Goal: Find specific page/section: Find specific page/section

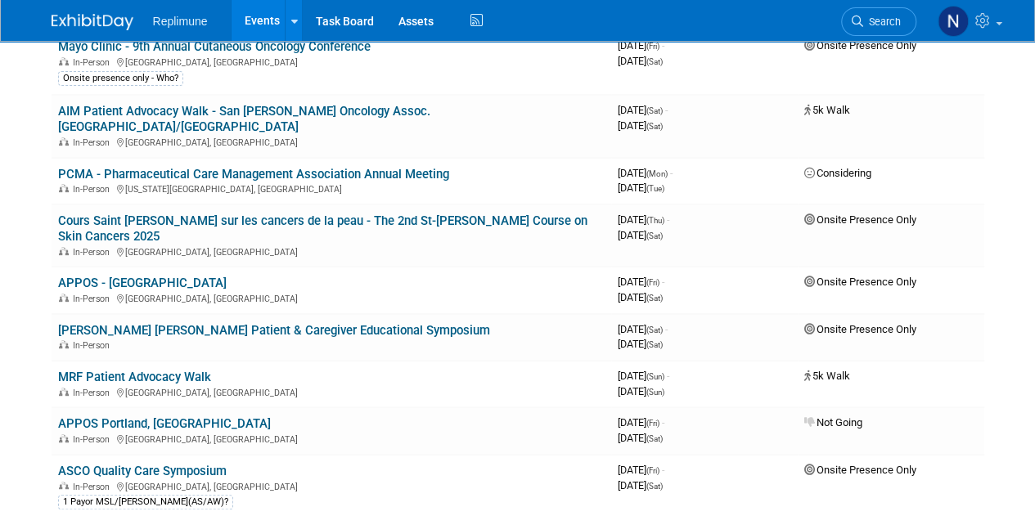
scroll to position [245, 0]
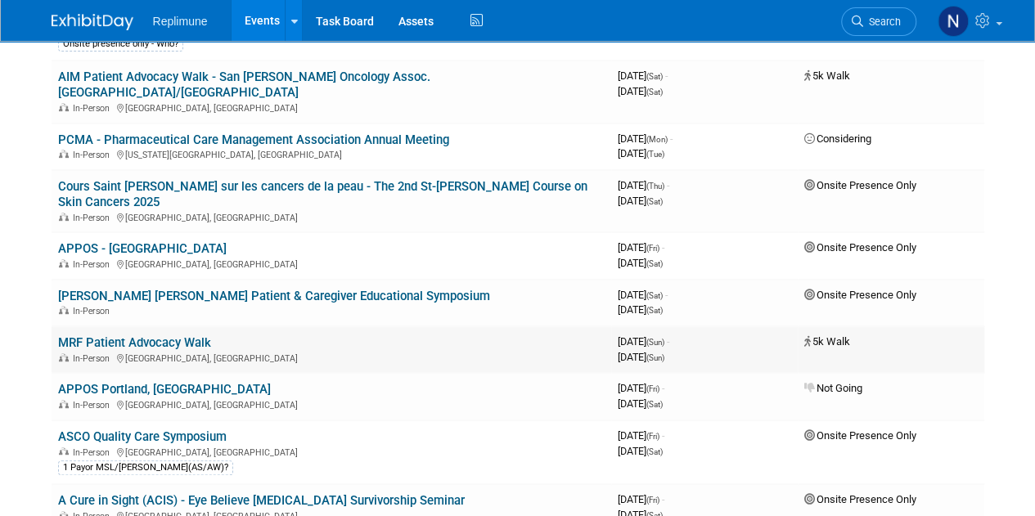
click at [127, 335] on link "MRF Patient Advocacy Walk" at bounding box center [134, 342] width 153 height 15
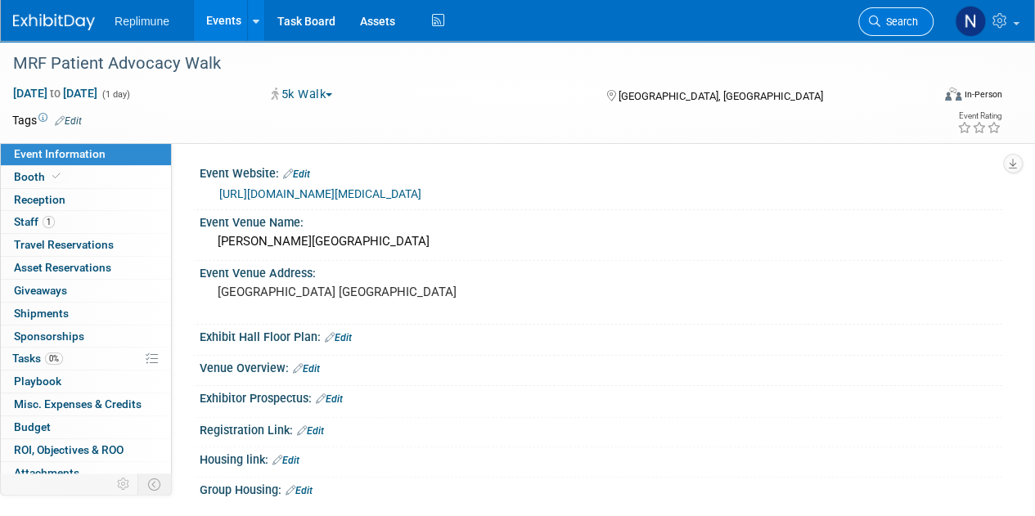
click at [896, 19] on span "Search" at bounding box center [899, 22] width 38 height 12
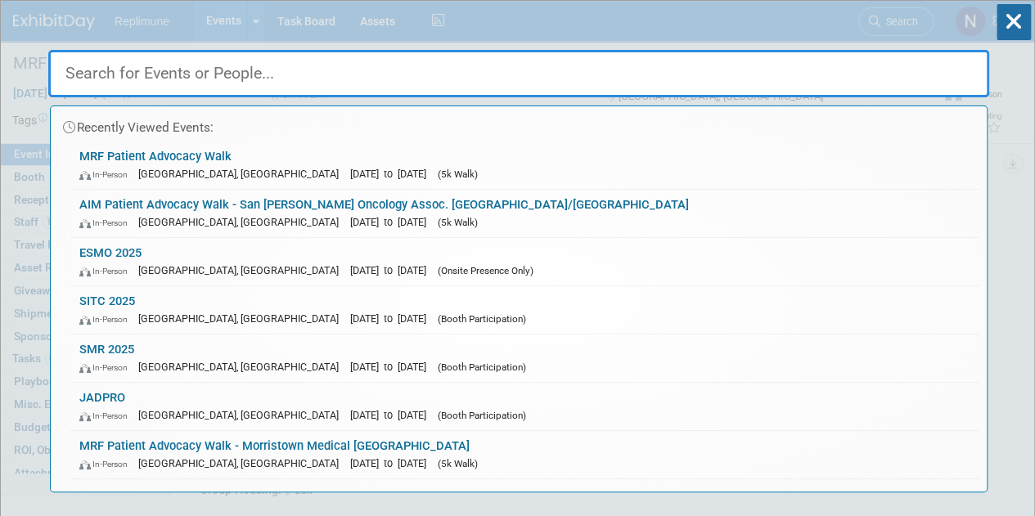
click at [204, 74] on input "text" at bounding box center [518, 73] width 941 height 47
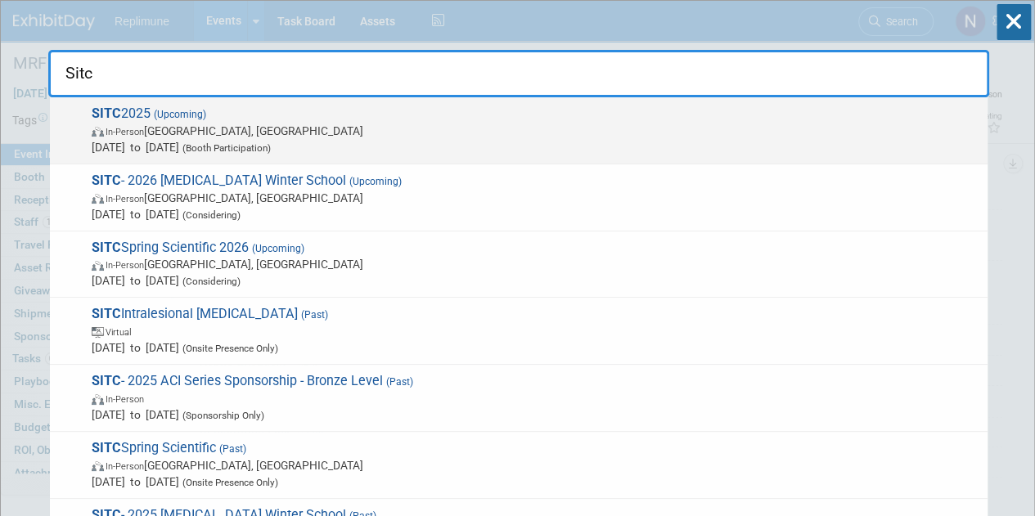
type input "Sitc"
click at [155, 130] on span "In-Person National Harbor, MD" at bounding box center [535, 131] width 887 height 16
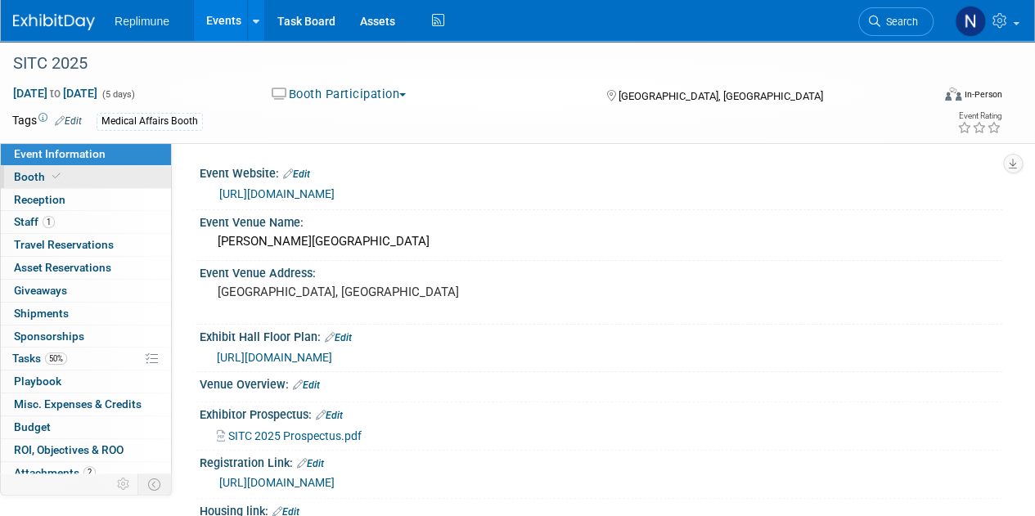
click at [25, 172] on span "Booth" at bounding box center [39, 176] width 50 height 13
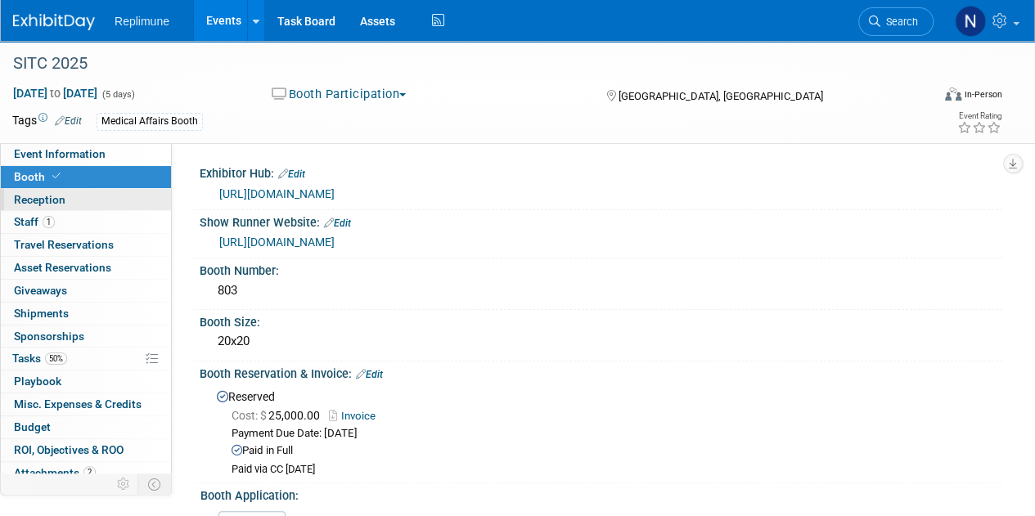
click at [39, 198] on span "Reception" at bounding box center [40, 199] width 52 height 13
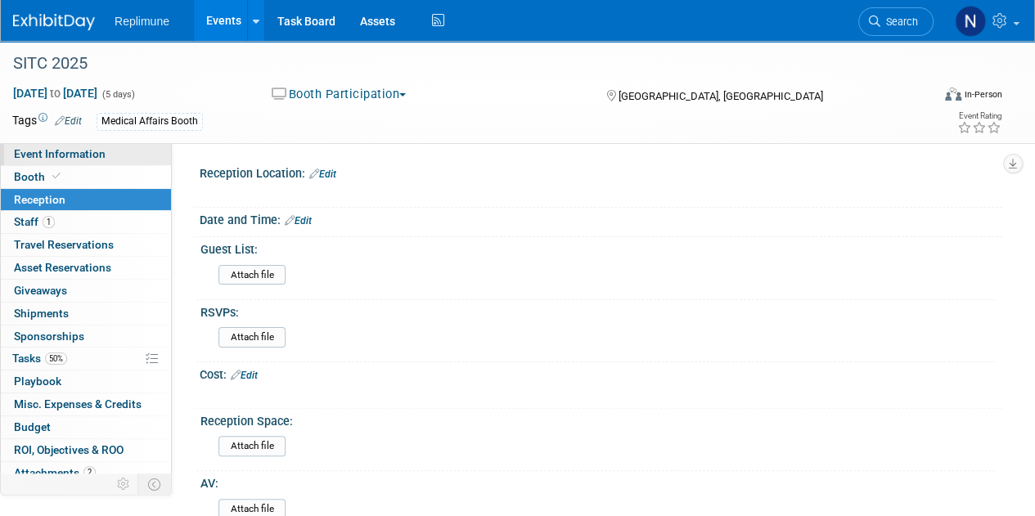
click at [40, 153] on span "Event Information" at bounding box center [60, 153] width 92 height 13
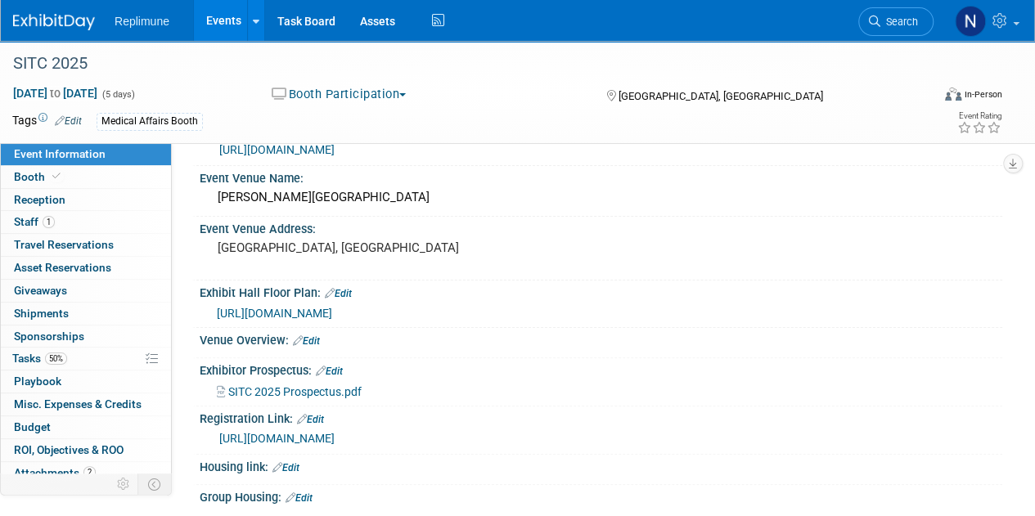
scroll to position [82, 0]
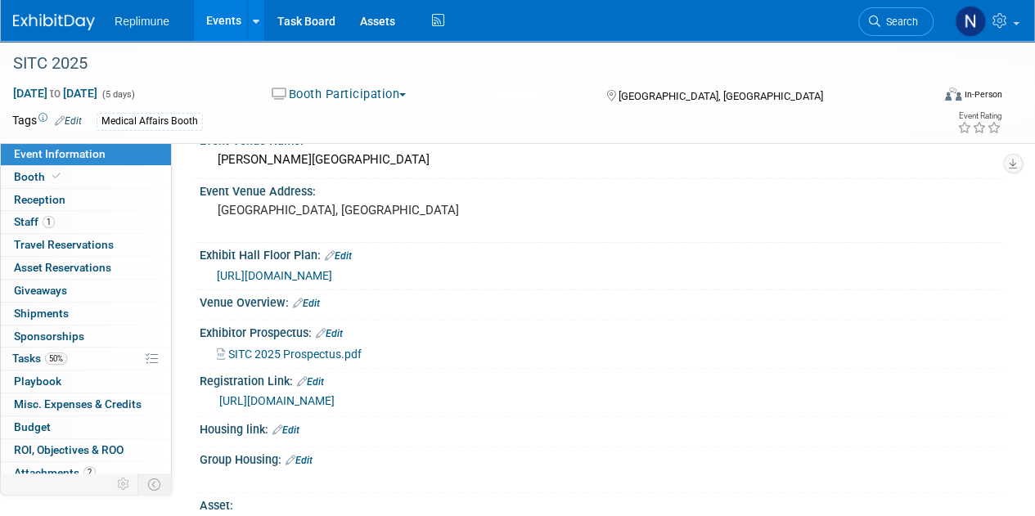
click at [332, 272] on span "https://www.conferenceharvester.com/floorplan/v2/index.asp?EventKey=NAKXYFLC" at bounding box center [274, 275] width 115 height 13
click at [896, 27] on span "Search" at bounding box center [899, 22] width 38 height 12
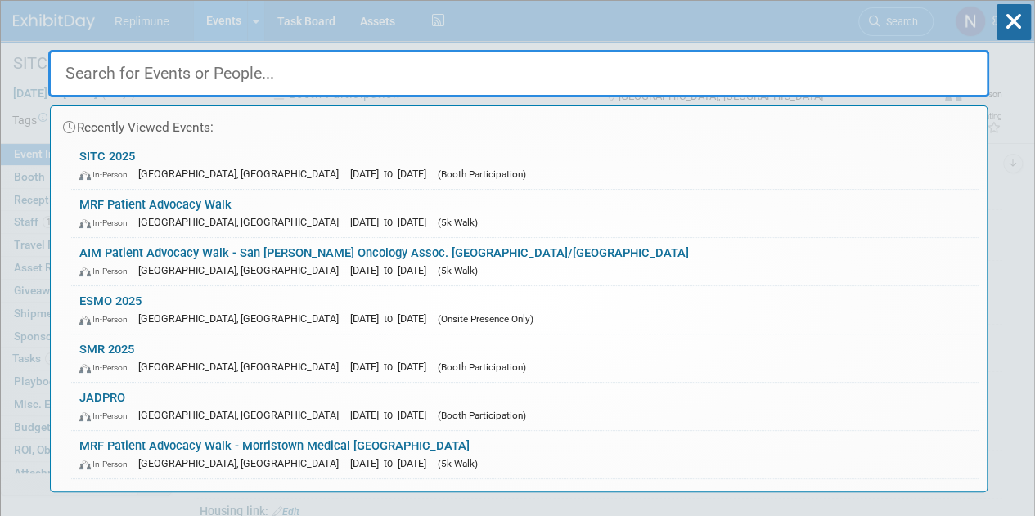
click at [544, 78] on input "text" at bounding box center [518, 73] width 941 height 47
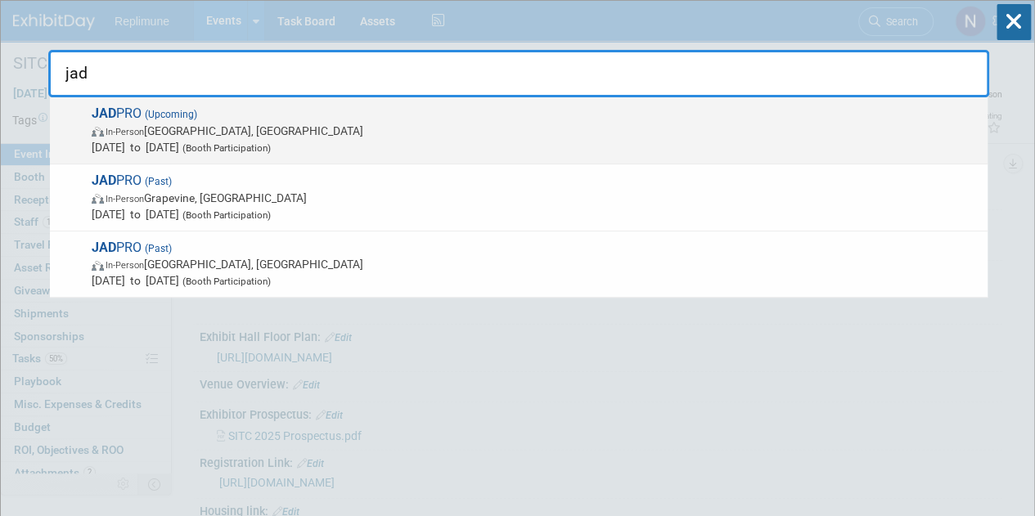
type input "jad"
click at [152, 114] on span "(Upcoming)" at bounding box center [170, 114] width 56 height 11
